Goal: Information Seeking & Learning: Learn about a topic

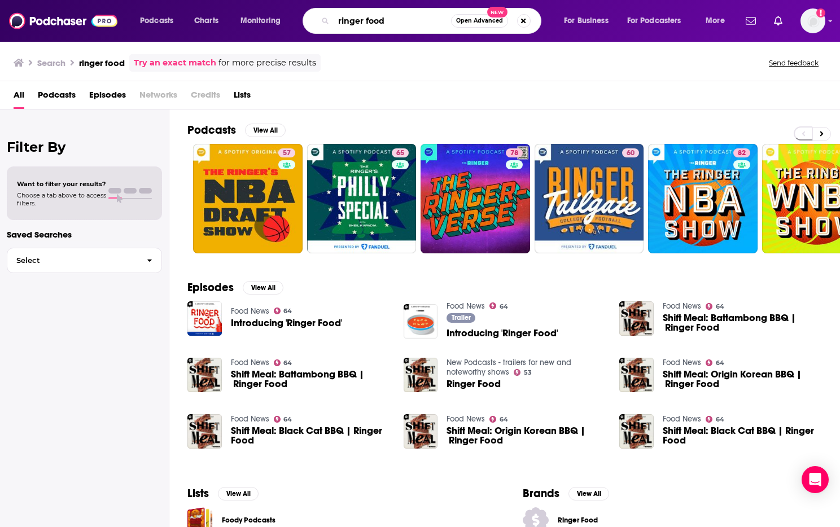
click at [379, 21] on input "ringer food" at bounding box center [392, 21] width 117 height 18
type input "[PERSON_NAME]"
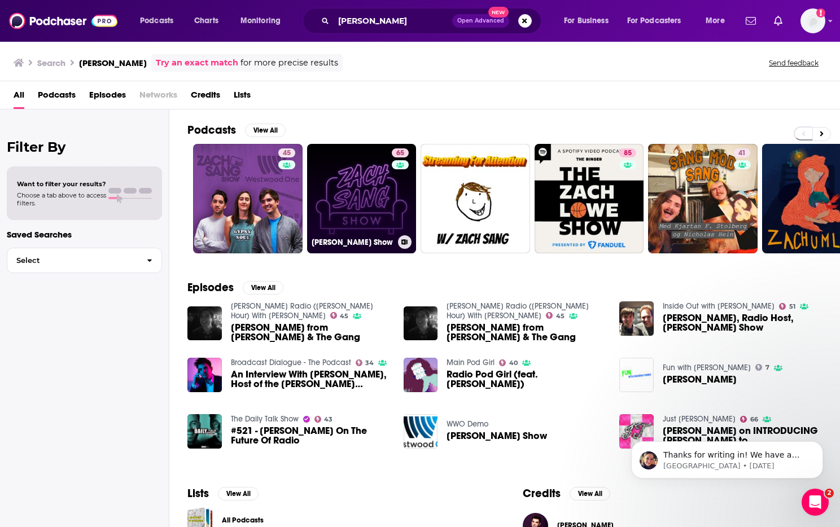
click at [366, 203] on link "65 [PERSON_NAME] Show" at bounding box center [362, 199] width 110 height 110
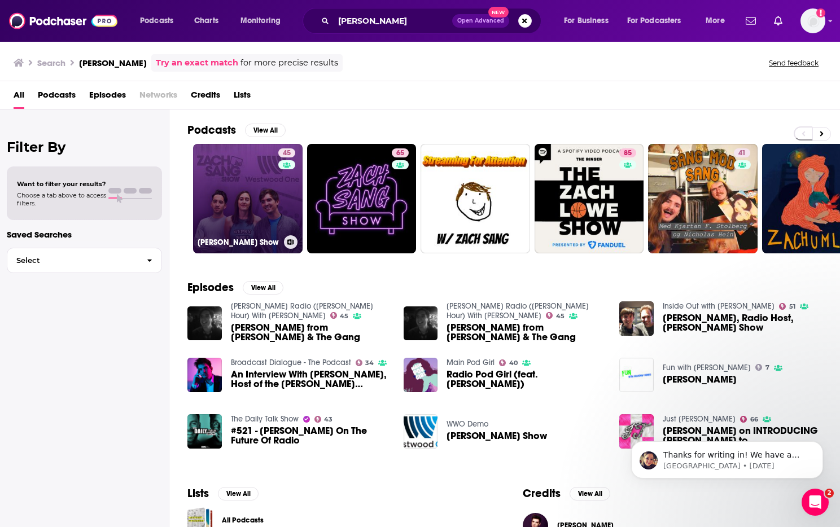
click at [233, 173] on link "45 [PERSON_NAME] Show" at bounding box center [248, 199] width 110 height 110
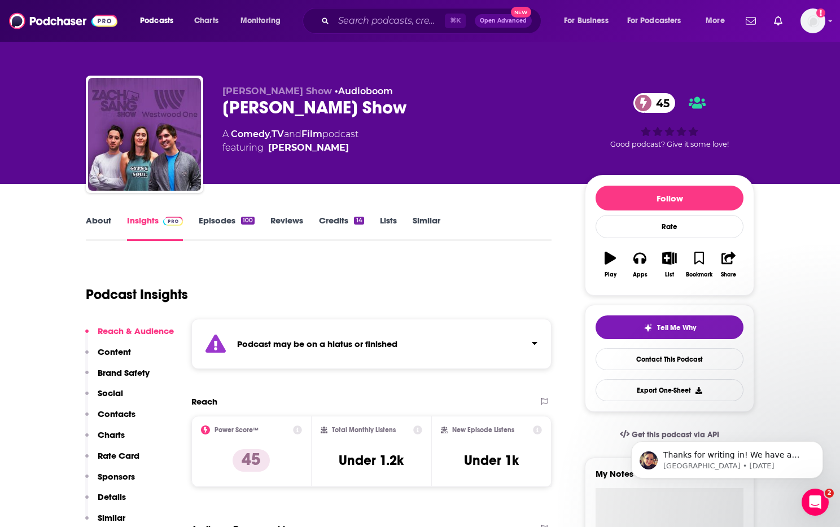
click at [103, 222] on link "About" at bounding box center [98, 228] width 25 height 26
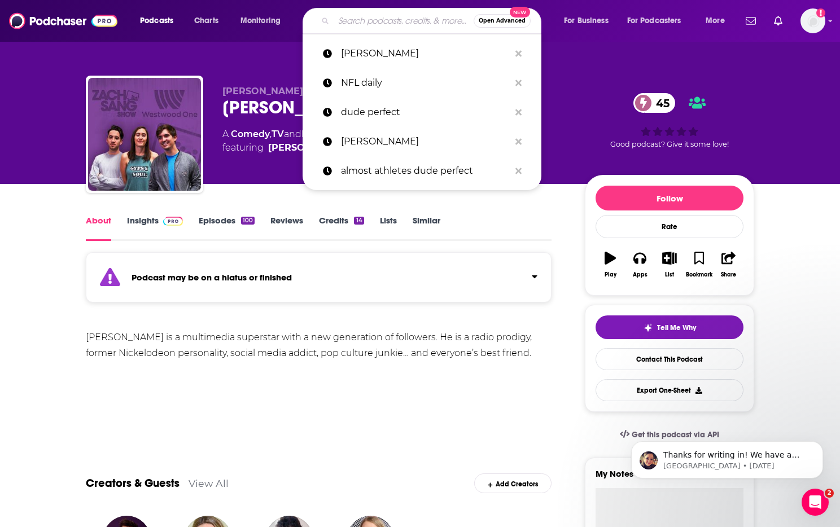
click at [370, 19] on input "Search podcasts, credits, & more..." at bounding box center [404, 21] width 140 height 18
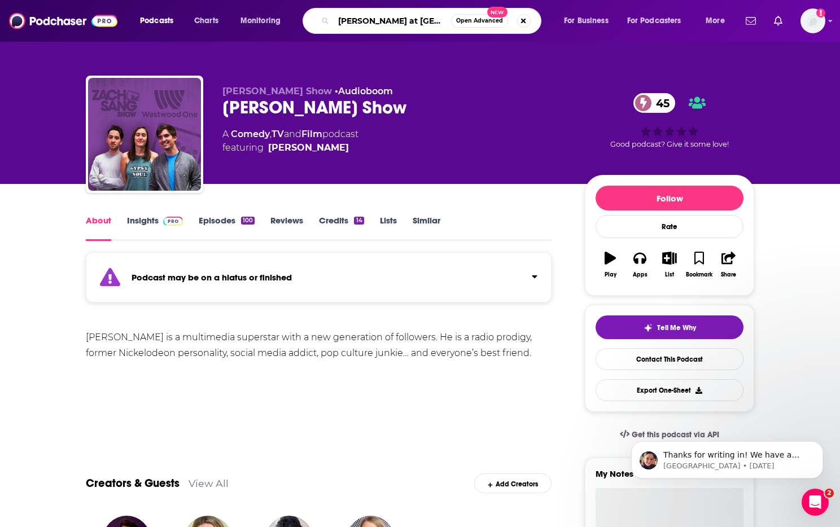
type input "[PERSON_NAME] at night"
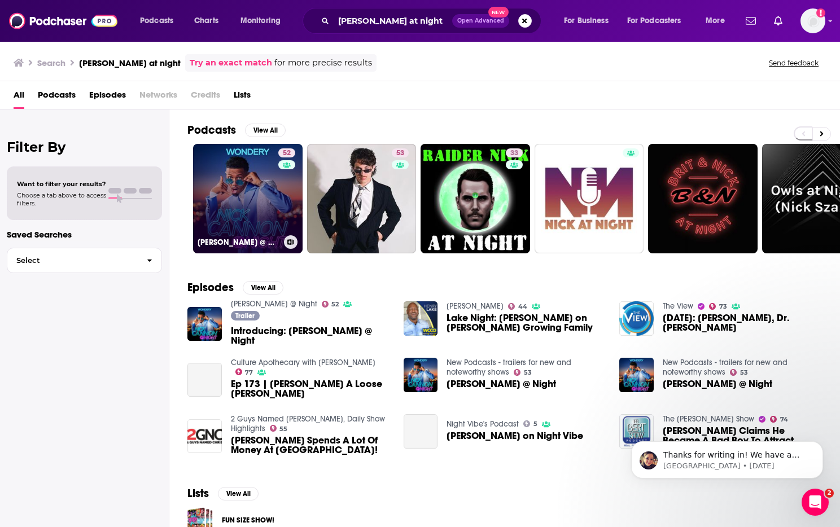
click at [268, 190] on link "52 [PERSON_NAME] @ Night" at bounding box center [248, 199] width 110 height 110
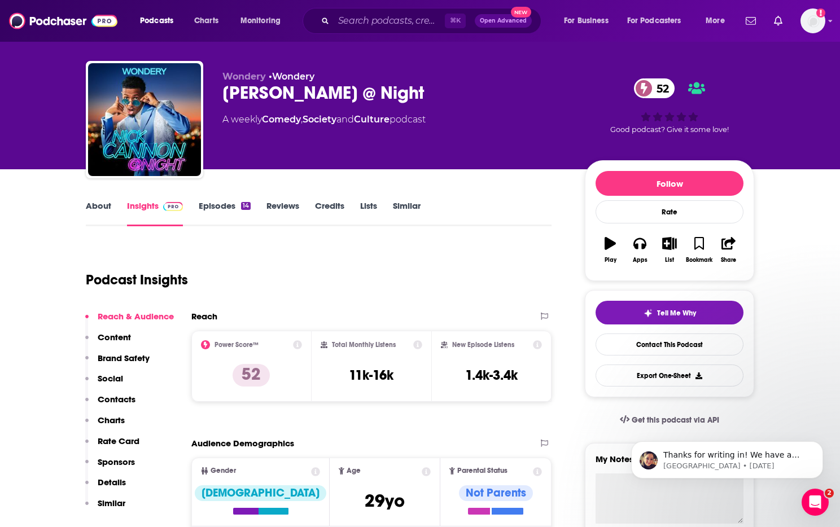
scroll to position [15, 0]
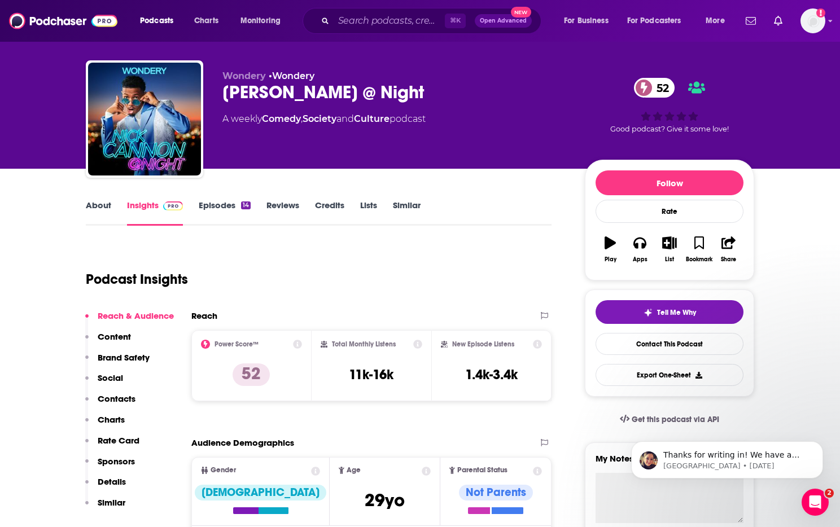
click at [97, 206] on link "About" at bounding box center [98, 213] width 25 height 26
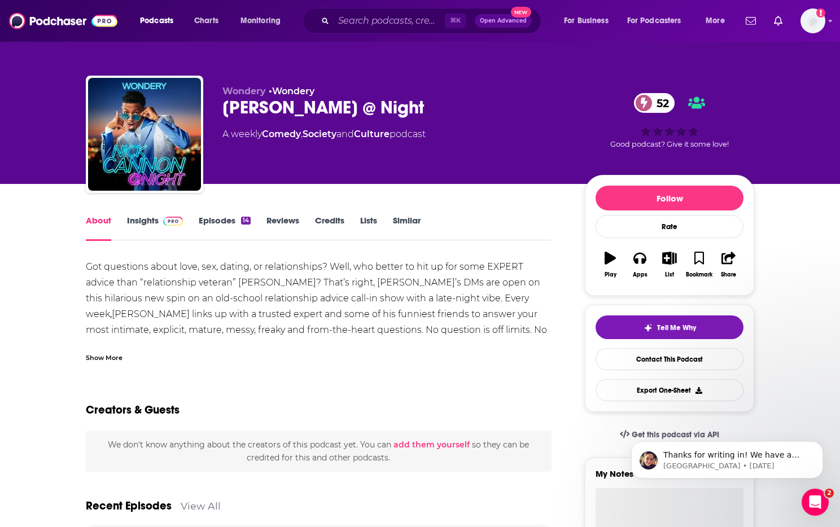
click at [141, 218] on link "Insights" at bounding box center [155, 228] width 56 height 26
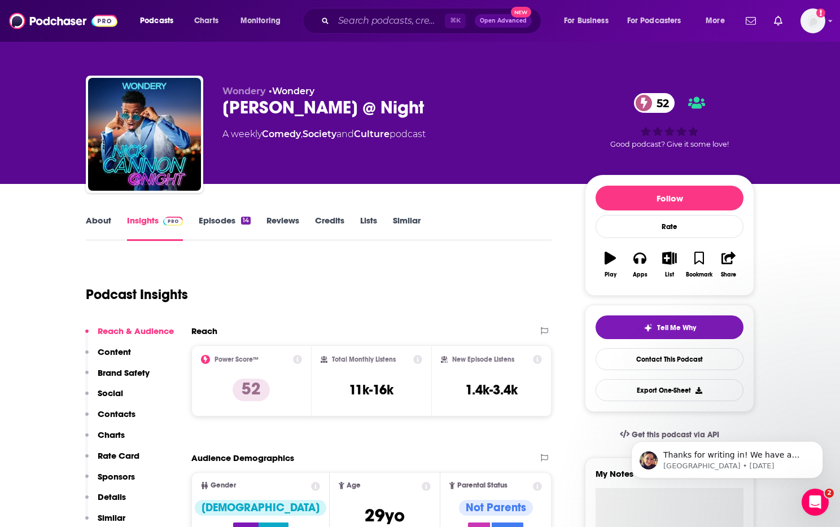
click at [213, 223] on link "Episodes 14" at bounding box center [225, 228] width 52 height 26
